Goal: Task Accomplishment & Management: Manage account settings

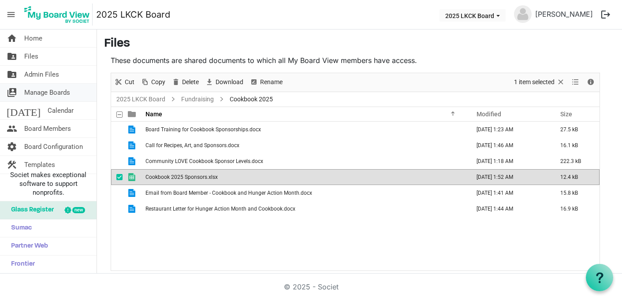
click at [74, 99] on link "switch_account Manage Boards" at bounding box center [48, 93] width 97 height 18
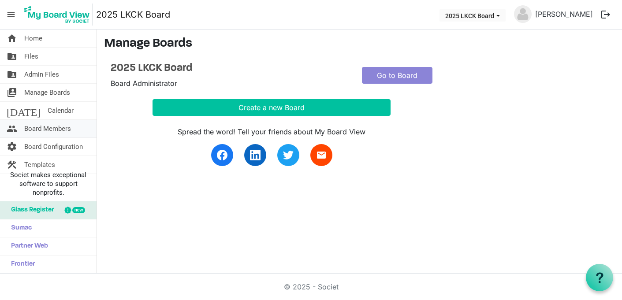
click at [67, 129] on span "Board Members" at bounding box center [47, 129] width 47 height 18
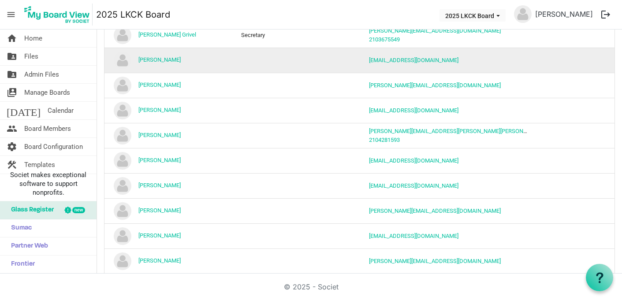
scroll to position [149, 0]
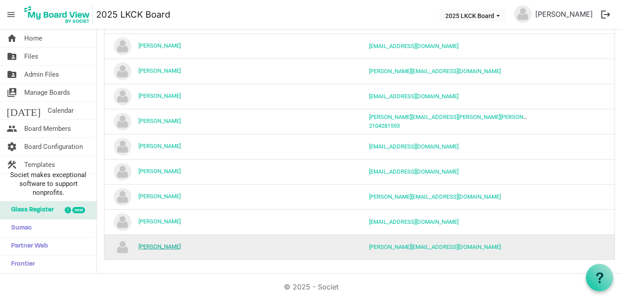
click at [164, 246] on link "Wendy Macias" at bounding box center [159, 246] width 42 height 7
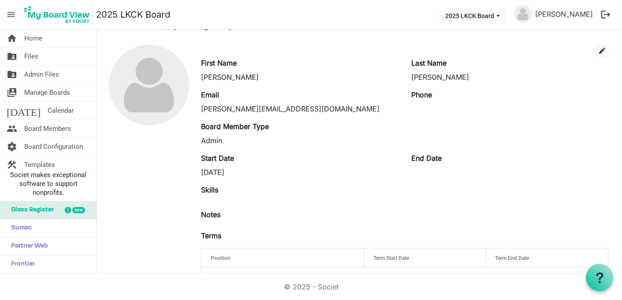
scroll to position [23, 0]
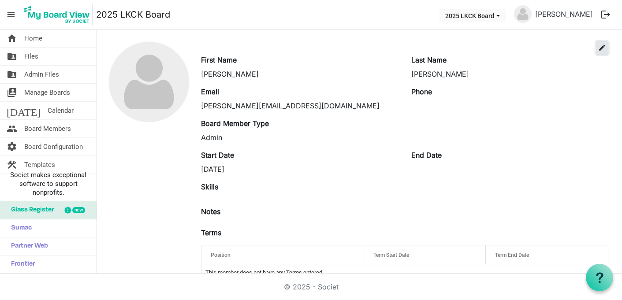
click at [604, 45] on span "edit" at bounding box center [602, 48] width 8 height 8
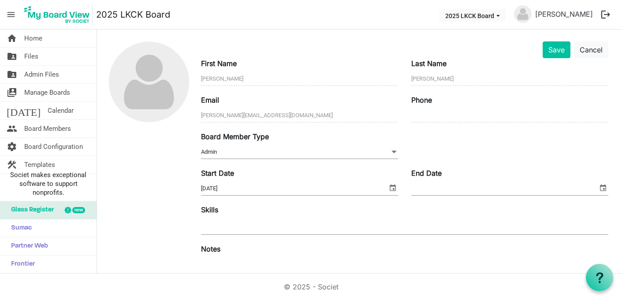
click at [288, 149] on span "Admin Admin" at bounding box center [299, 153] width 197 height 14
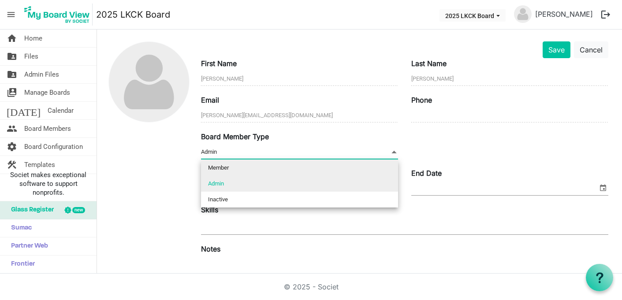
click at [279, 166] on li "Member" at bounding box center [299, 168] width 197 height 16
type input "Member"
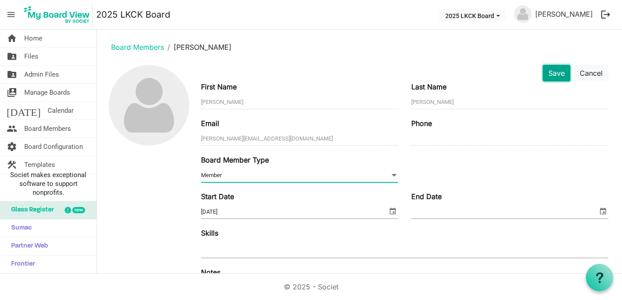
click at [559, 74] on button "Save" at bounding box center [557, 73] width 28 height 17
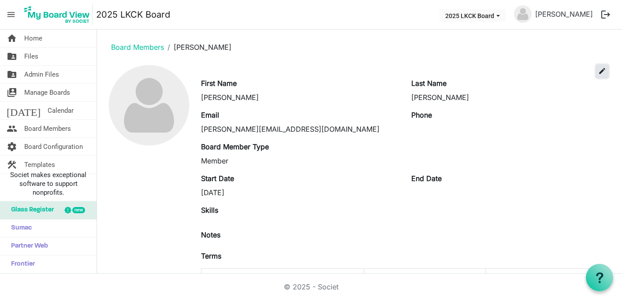
click at [601, 72] on span "edit" at bounding box center [602, 71] width 8 height 8
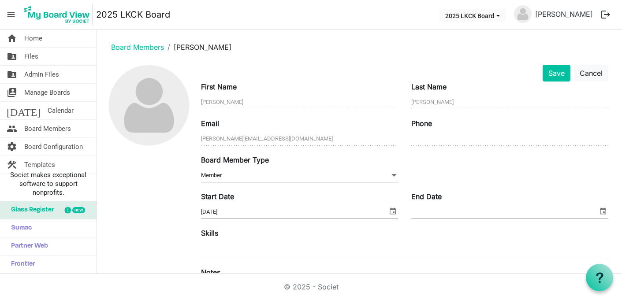
click at [301, 168] on div "Board Member Type Member Member" at bounding box center [299, 170] width 210 height 30
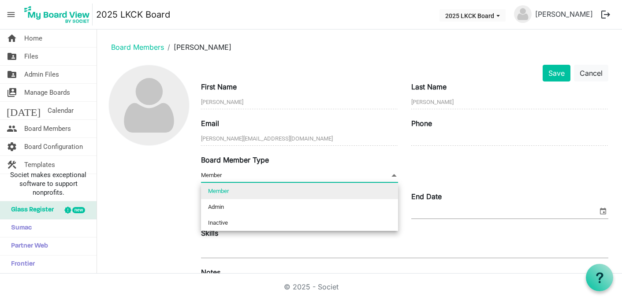
click at [291, 179] on span "Member Member" at bounding box center [299, 176] width 197 height 14
click at [265, 206] on li "Admin" at bounding box center [299, 207] width 197 height 16
type input "Admin"
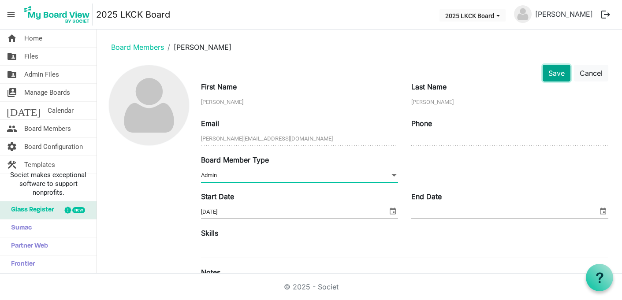
click at [557, 74] on button "Save" at bounding box center [557, 73] width 28 height 17
